Goal: Task Accomplishment & Management: Use online tool/utility

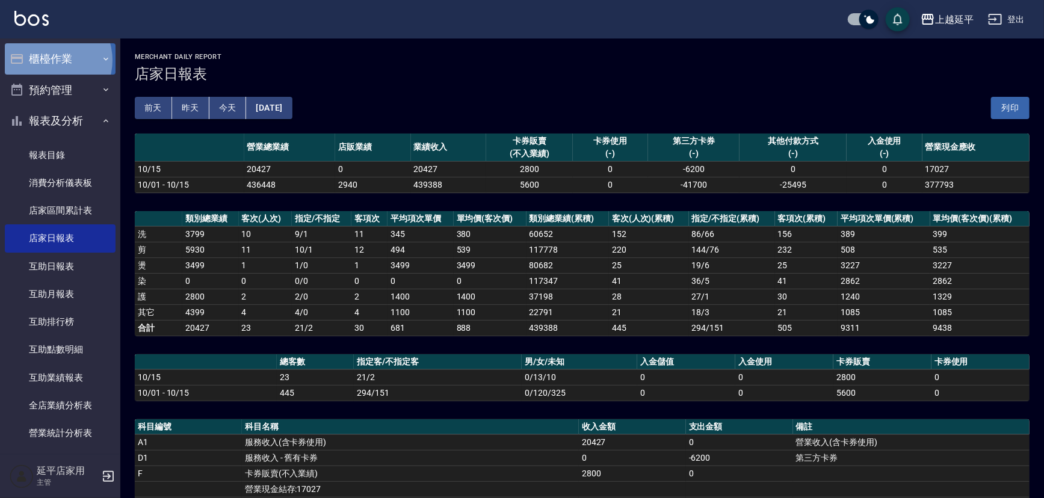
click at [50, 60] on button "櫃檯作業" at bounding box center [60, 58] width 111 height 31
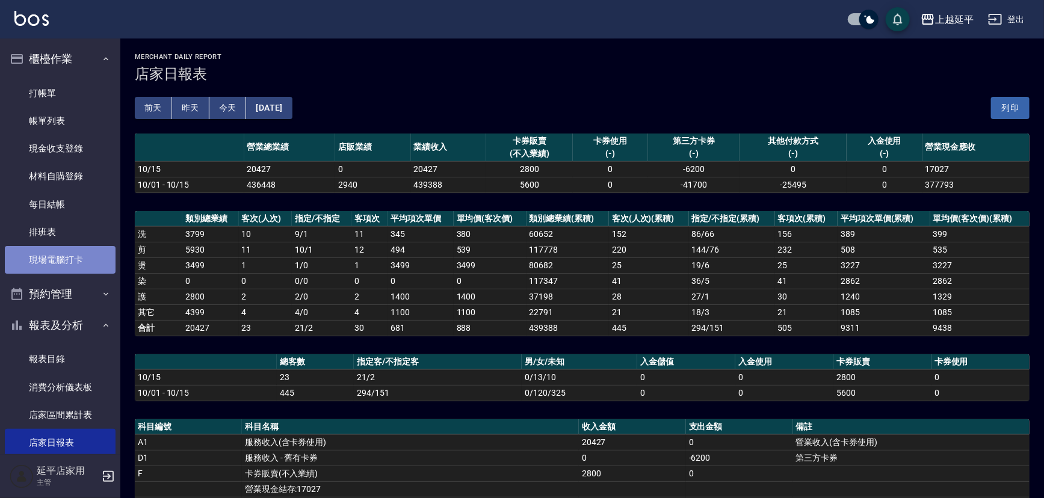
click at [71, 266] on link "現場電腦打卡" at bounding box center [60, 260] width 111 height 28
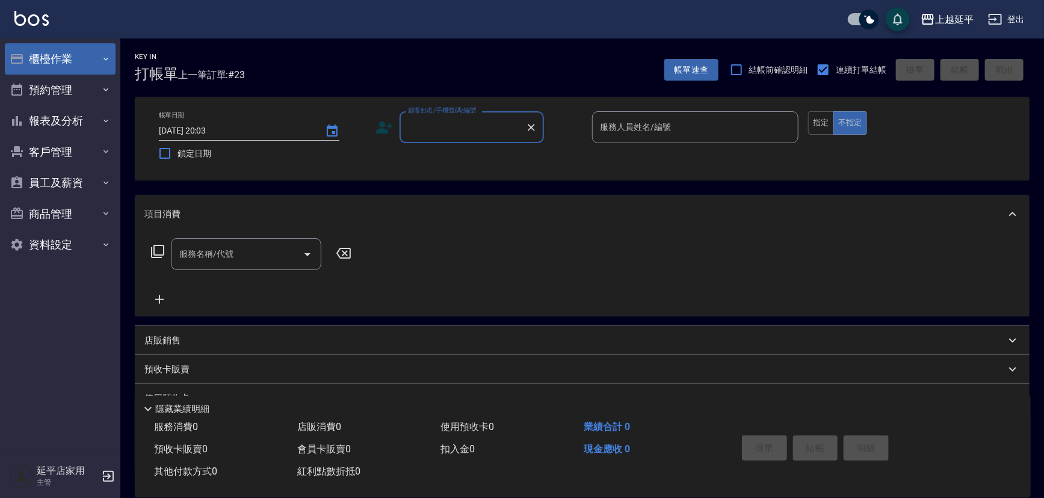
click at [72, 58] on button "櫃檯作業" at bounding box center [60, 58] width 111 height 31
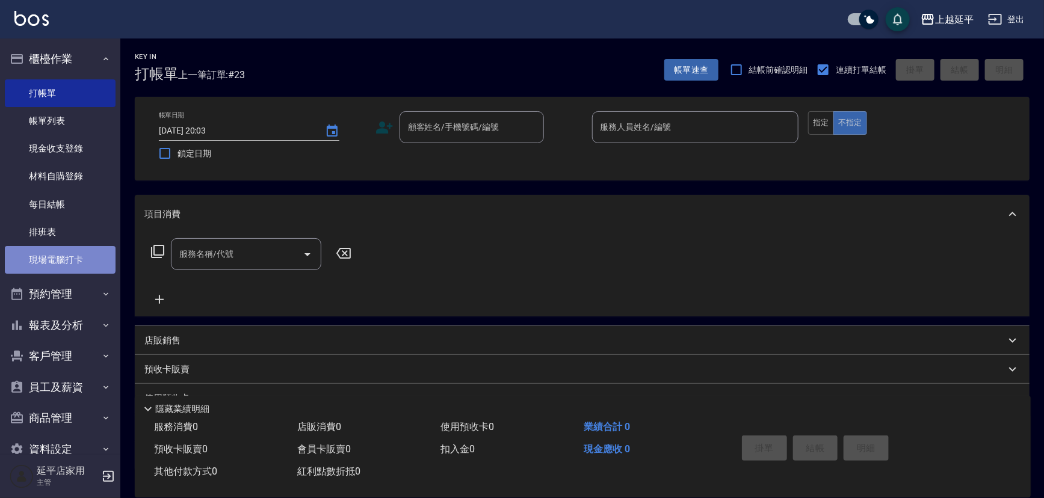
click at [60, 256] on link "現場電腦打卡" at bounding box center [60, 260] width 111 height 28
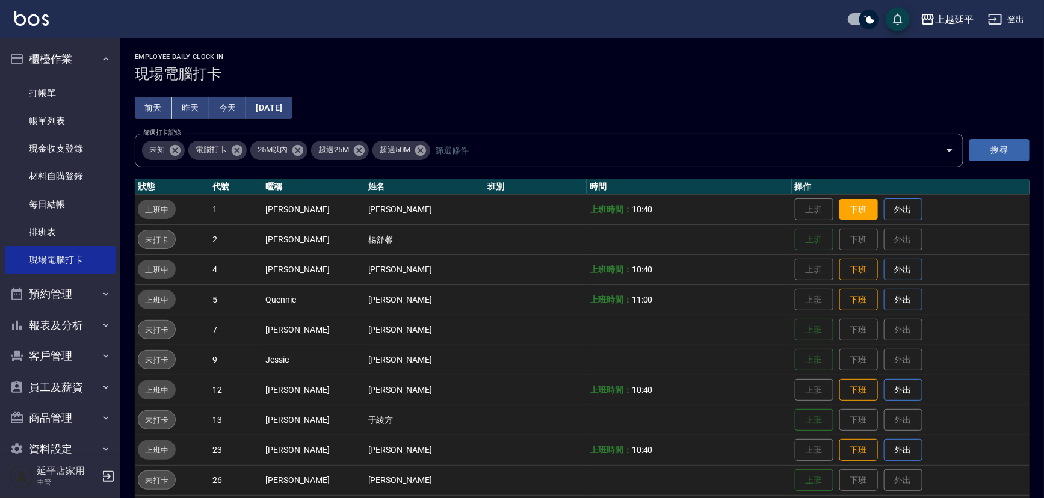
click at [852, 205] on button "下班" at bounding box center [859, 209] width 39 height 21
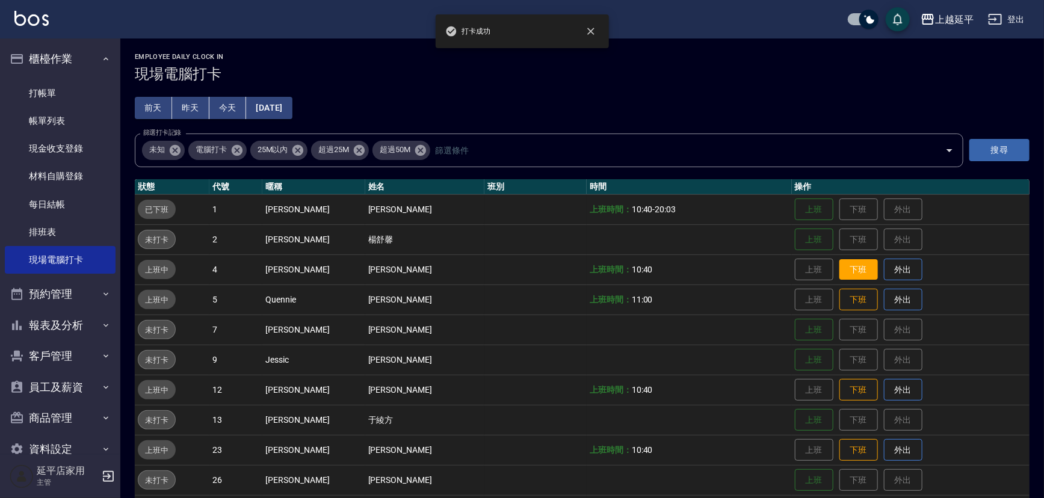
click at [850, 267] on button "下班" at bounding box center [859, 269] width 39 height 21
click at [850, 297] on button "下班" at bounding box center [859, 299] width 39 height 21
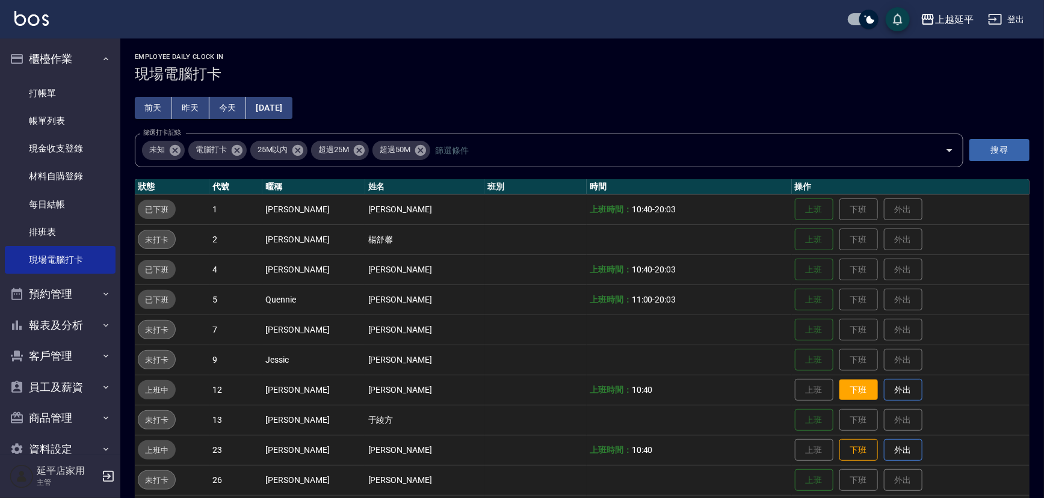
click at [846, 391] on button "下班" at bounding box center [859, 390] width 39 height 21
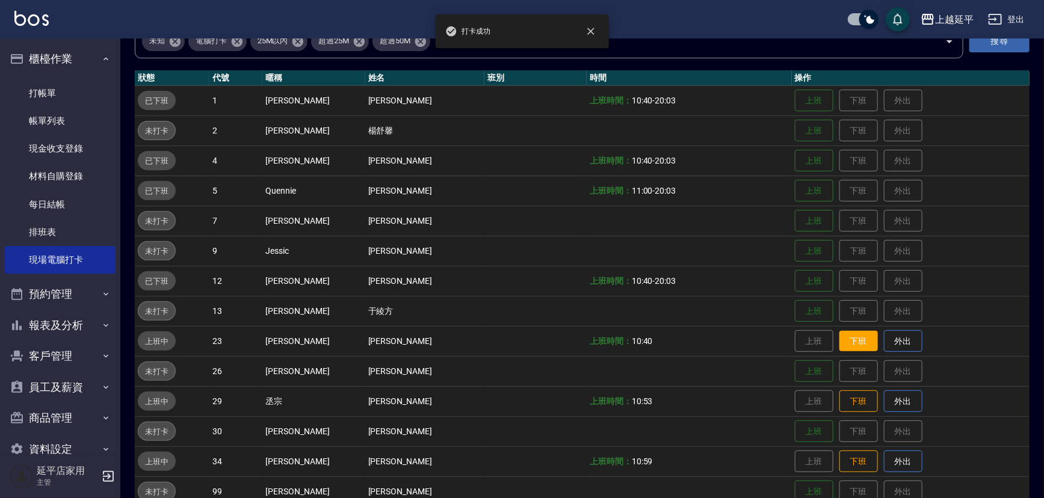
click at [850, 346] on button "下班" at bounding box center [859, 341] width 39 height 21
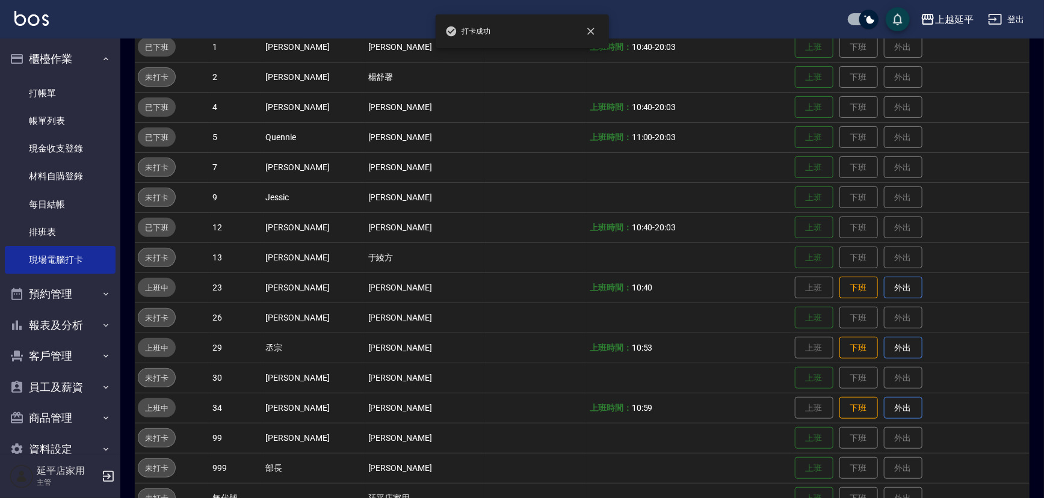
scroll to position [192, 0]
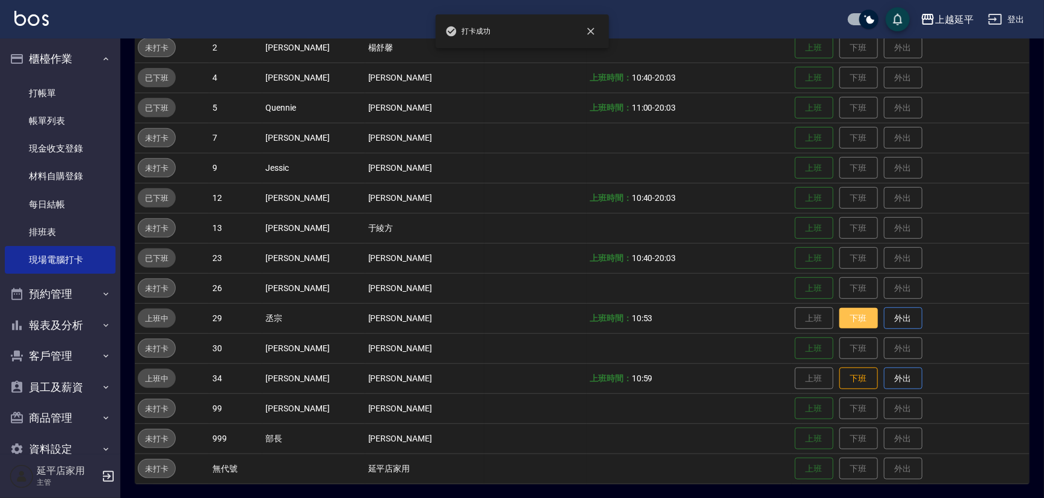
click at [854, 323] on button "下班" at bounding box center [859, 318] width 39 height 21
drag, startPoint x: 841, startPoint y: 376, endPoint x: 844, endPoint y: 368, distance: 8.4
click at [844, 368] on button "下班" at bounding box center [859, 378] width 39 height 21
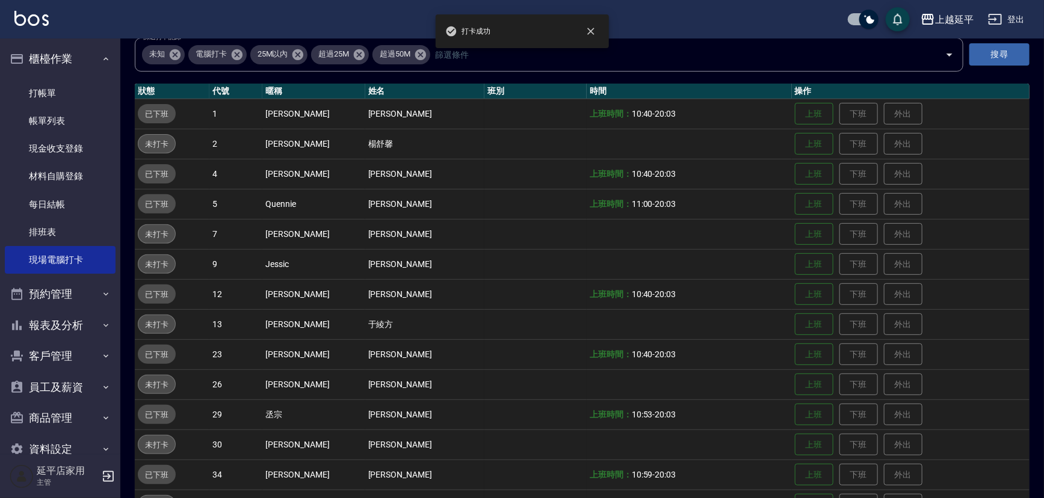
scroll to position [0, 0]
